Goal: Transaction & Acquisition: Purchase product/service

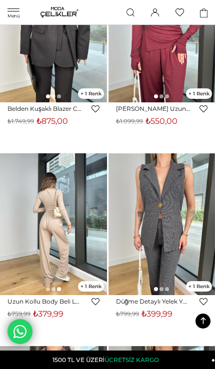
scroll to position [5943, 0]
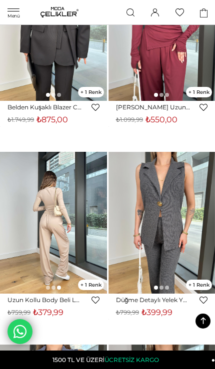
click at [53, 298] on link "Uzun Kollu Body Beli Latikli Bol Paça Eşofman Bifor Taş Kadın Takım 25Y135" at bounding box center [44, 299] width 74 height 7
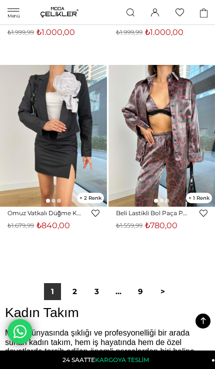
scroll to position [7576, 0]
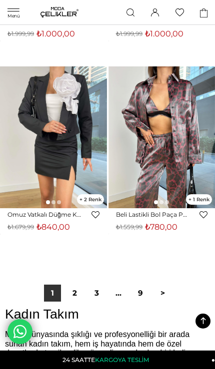
click at [76, 295] on link "2" at bounding box center [74, 292] width 17 height 17
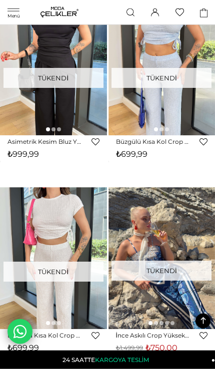
scroll to position [1235, 0]
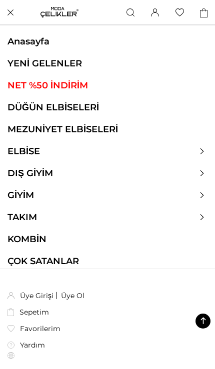
click at [23, 152] on link "ELBİSE" at bounding box center [23, 151] width 47 height 11
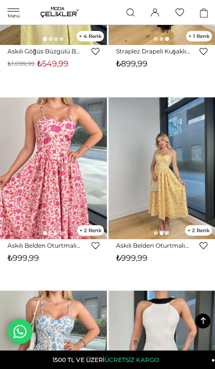
scroll to position [5048, 0]
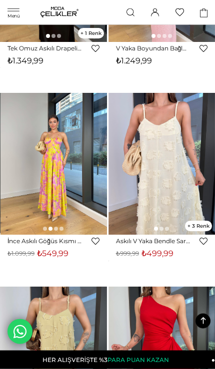
scroll to position [6569, 0]
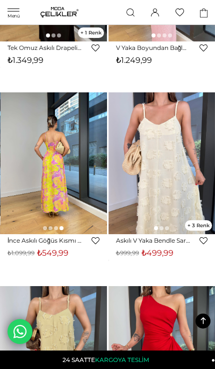
click at [17, 244] on link "İnce Askılı Göğüs Kısmı Büzgü Detaylı Korse Görünüm Bondni Sarı Kadın Elbise 25…" at bounding box center [44, 240] width 74 height 7
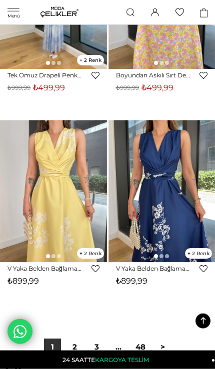
scroll to position [7508, 0]
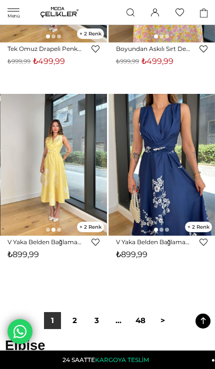
click at [76, 325] on link "2" at bounding box center [74, 320] width 17 height 17
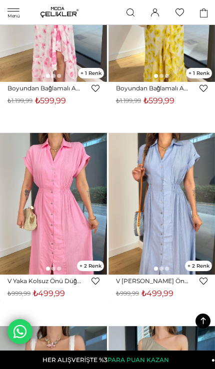
scroll to position [924, 0]
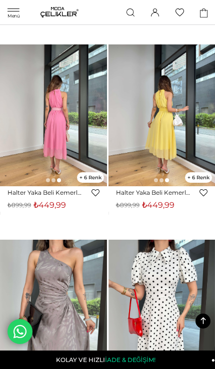
scroll to position [6622, 0]
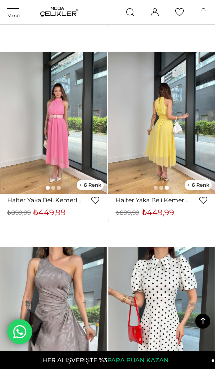
click at [21, 158] on img at bounding box center [53, 123] width 107 height 142
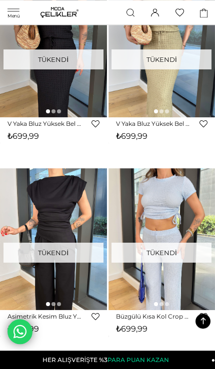
scroll to position [1080, 0]
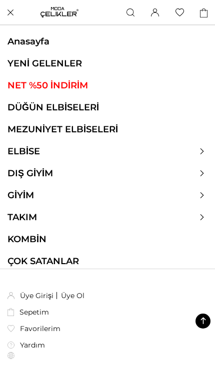
click at [23, 147] on link "ELBİSE" at bounding box center [23, 151] width 47 height 11
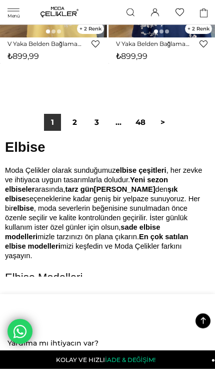
scroll to position [7690, 0]
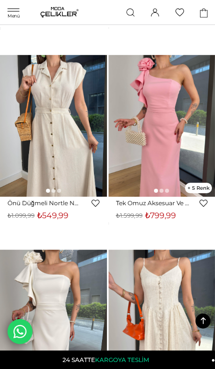
scroll to position [4481, 0]
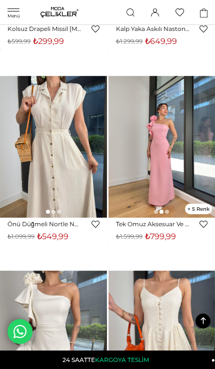
click at [167, 217] on img at bounding box center [161, 147] width 107 height 142
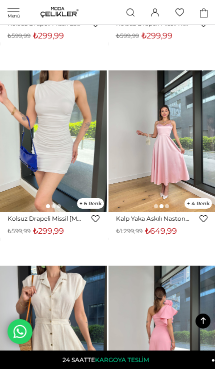
scroll to position [4290, 0]
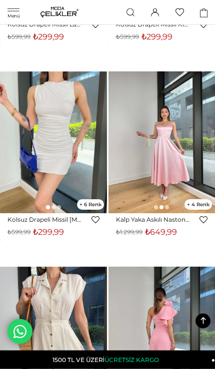
click at [151, 220] on link "Kalp Yaka Askılı Naston Pembe Kadın Saten Elbise 25Y314" at bounding box center [153, 219] width 74 height 7
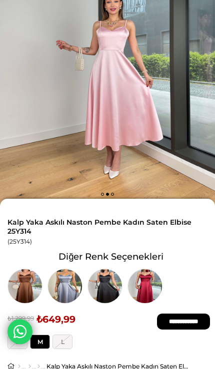
scroll to position [80, 0]
click at [155, 280] on img at bounding box center [144, 285] width 35 height 35
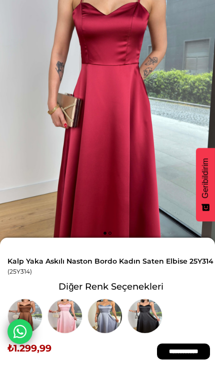
scroll to position [40, 0]
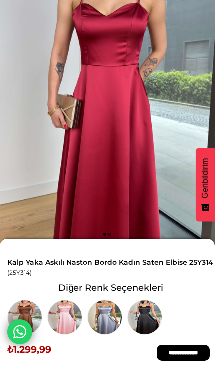
click at [66, 309] on img at bounding box center [64, 316] width 35 height 35
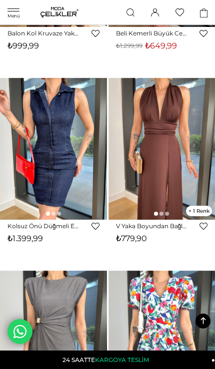
scroll to position [5623, 0]
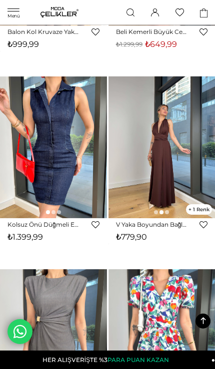
click at [171, 224] on link "V Yaka Boyundan Bağlamalı Moren Kahve Kadın Elbise 24Y831" at bounding box center [153, 224] width 74 height 7
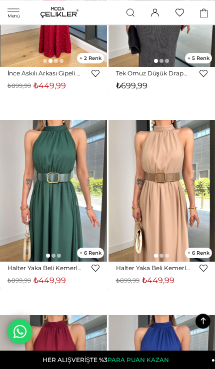
scroll to position [6398, 0]
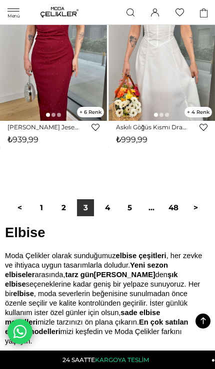
click at [108, 210] on link "4" at bounding box center [107, 207] width 17 height 17
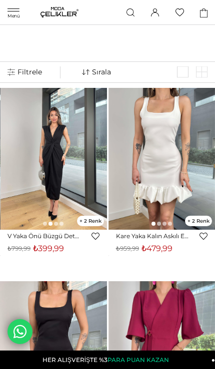
click at [31, 198] on img at bounding box center [53, 159] width 107 height 142
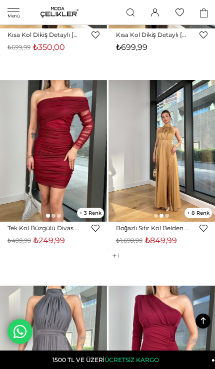
scroll to position [5806, 0]
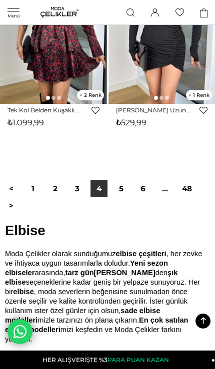
click at [120, 189] on link "5" at bounding box center [120, 188] width 17 height 17
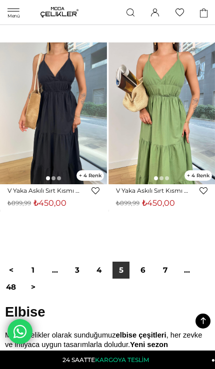
scroll to position [7594, 0]
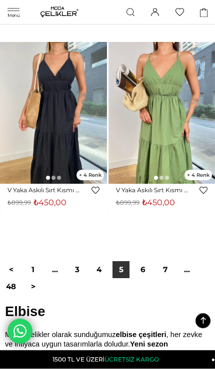
click at [148, 268] on link "6" at bounding box center [142, 270] width 17 height 17
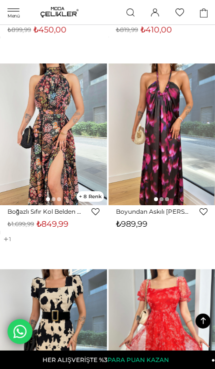
scroll to position [223, 0]
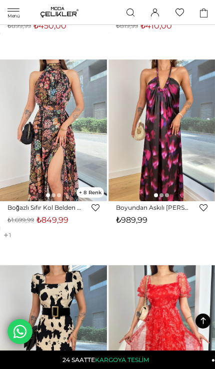
click at [210, 8] on div "Sepetim 1 Ürün ₺779,90 Sepetim V Yaka Boyundan Bağlamalı Moren Kahve Kadın Elbi…" at bounding box center [208, 8] width 7 height 7
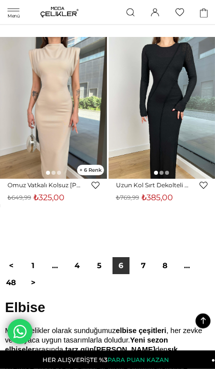
click at [141, 262] on link "7" at bounding box center [142, 265] width 17 height 17
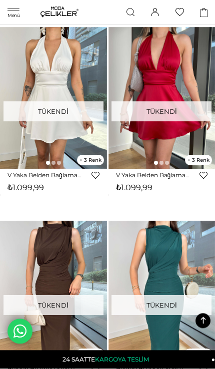
scroll to position [5051, 0]
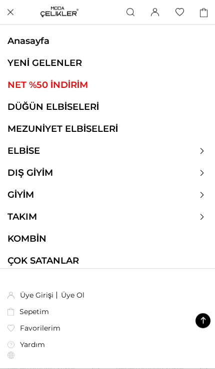
click at [80, 131] on link "MEZUNİYET ELBİSELERİ" at bounding box center [107, 129] width 215 height 11
click at [36, 146] on link "ELBİSE" at bounding box center [23, 151] width 47 height 11
click at [38, 175] on link "DIŞ GİYİM" at bounding box center [30, 173] width 60 height 11
click at [40, 173] on link "DIŞ GİYİM" at bounding box center [30, 173] width 60 height 11
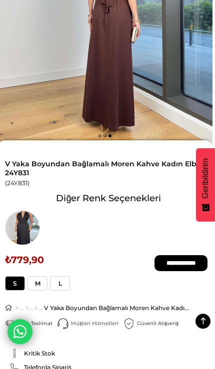
scroll to position [139, 2]
click at [10, 287] on span "S" at bounding box center [15, 283] width 20 height 14
click at [187, 262] on input "**********" at bounding box center [180, 263] width 53 height 16
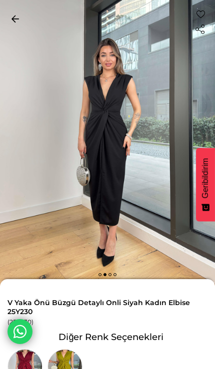
click at [64, 359] on img at bounding box center [64, 366] width 35 height 35
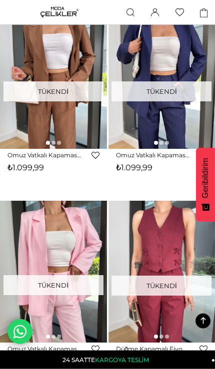
scroll to position [2785, 0]
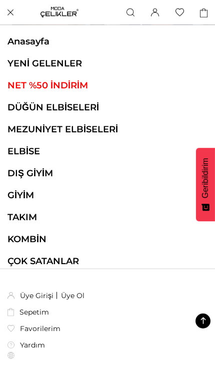
click at [28, 193] on link "GİYİM" at bounding box center [20, 195] width 41 height 11
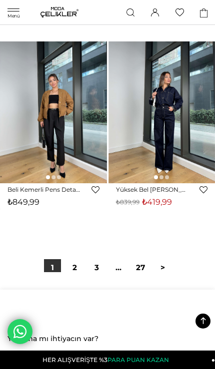
scroll to position [7588, 0]
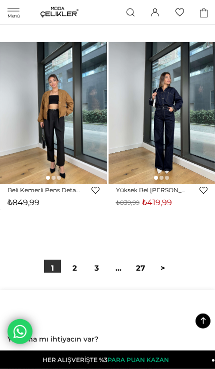
click at [78, 270] on link "2" at bounding box center [74, 268] width 17 height 17
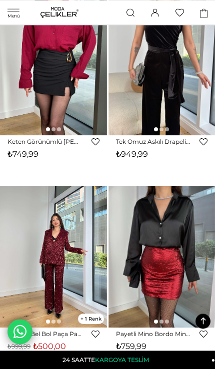
scroll to position [286, 0]
